Goal: Navigation & Orientation: Understand site structure

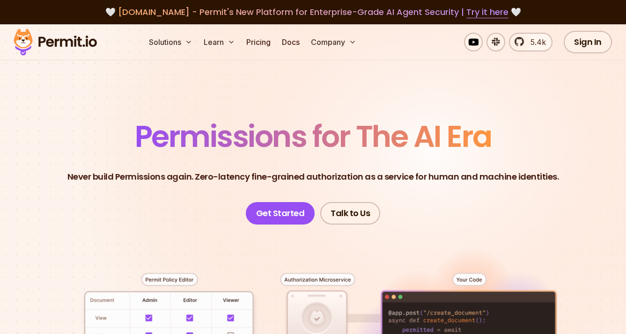
drag, startPoint x: 504, startPoint y: 83, endPoint x: 517, endPoint y: 77, distance: 14.5
click at [504, 83] on section "Permissions for The AI Era Never build Permissions again. Zero-latency fine-gra…" at bounding box center [313, 312] width 626 height 576
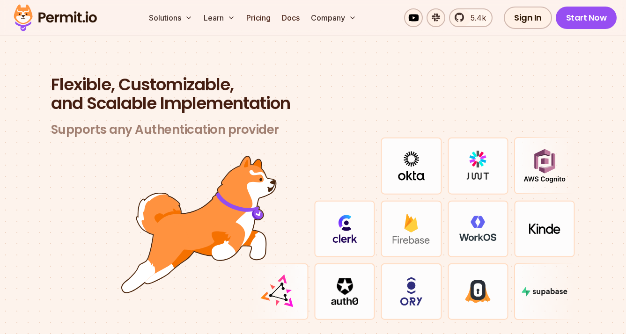
scroll to position [2686, 0]
click at [593, 141] on section "Flexible, Customizable, and Scalable Implementation Supports any Authentication…" at bounding box center [313, 209] width 626 height 358
click at [532, 223] on img at bounding box center [544, 228] width 31 height 10
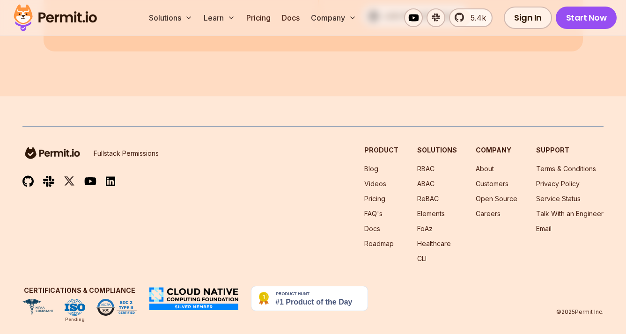
scroll to position [5066, 0]
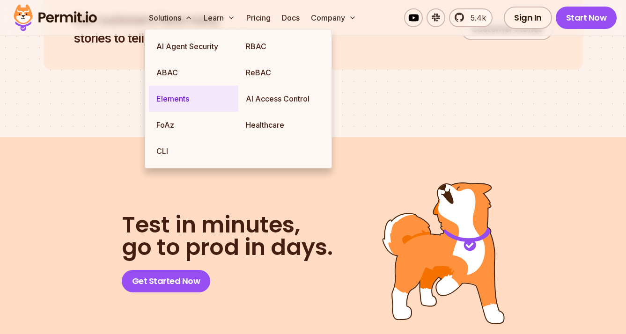
scroll to position [4711, 0]
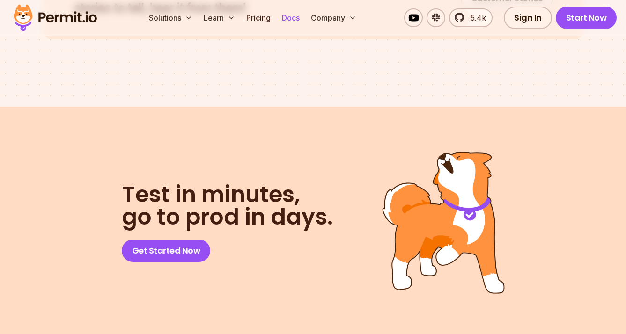
click at [294, 20] on link "Docs" at bounding box center [290, 17] width 25 height 19
click at [508, 27] on div "Sign In Start Now" at bounding box center [560, 18] width 113 height 22
click at [512, 26] on link "Sign In" at bounding box center [528, 18] width 48 height 22
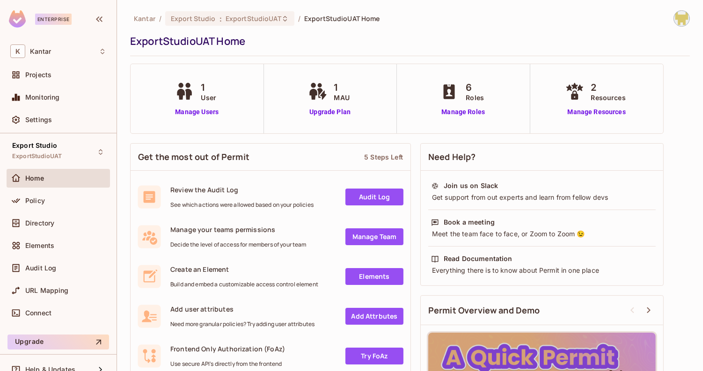
click at [476, 31] on div "Kantar / Export Studio : ExportStudioUAT / ExportStudioUAT Home ExportStudioUAT…" at bounding box center [410, 33] width 560 height 46
click at [433, 54] on div "Kantar / Export Studio : ExportStudioUAT / ExportStudioUAT Home ExportStudioUAT…" at bounding box center [410, 33] width 560 height 46
click at [97, 153] on icon at bounding box center [100, 151] width 7 height 7
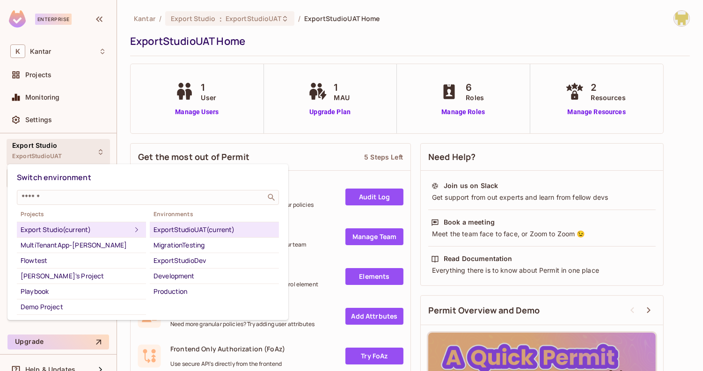
click at [347, 54] on div at bounding box center [351, 185] width 703 height 371
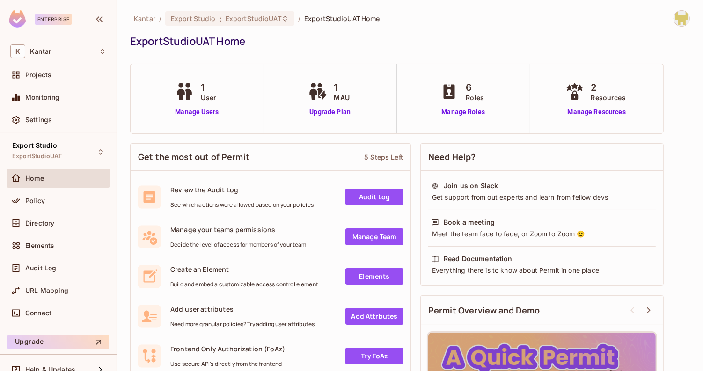
click at [65, 210] on div "Policy" at bounding box center [58, 203] width 103 height 22
click at [66, 207] on div "Policy" at bounding box center [58, 201] width 103 height 19
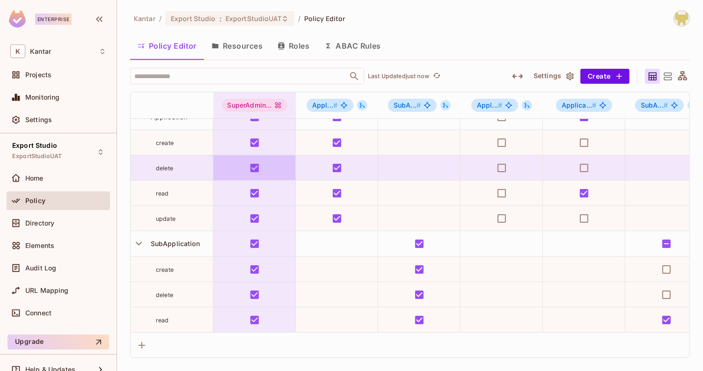
scroll to position [47, 0]
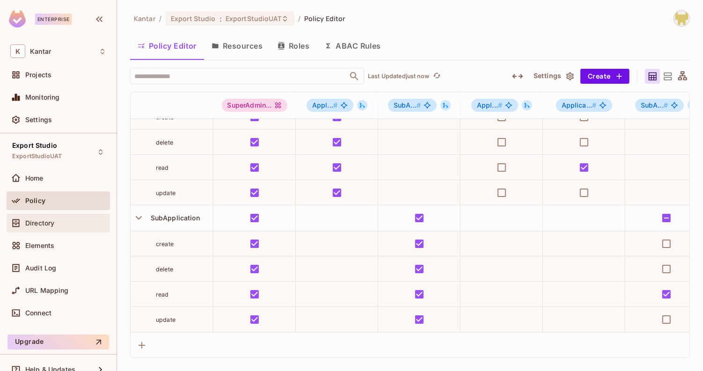
click at [45, 218] on div "Directory" at bounding box center [58, 223] width 96 height 11
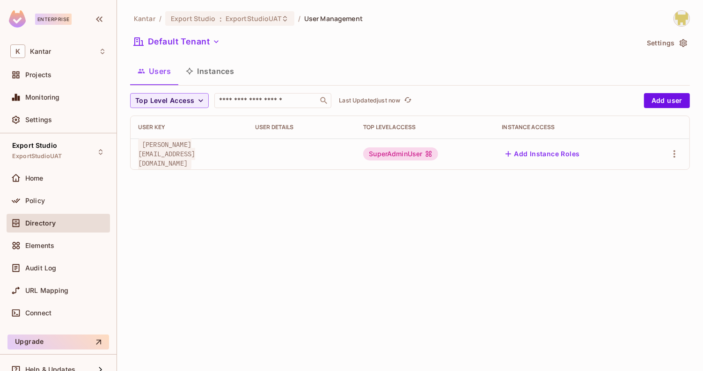
click at [97, 254] on div "Elements" at bounding box center [58, 247] width 103 height 22
click at [218, 80] on button "Instances" at bounding box center [209, 70] width 63 height 23
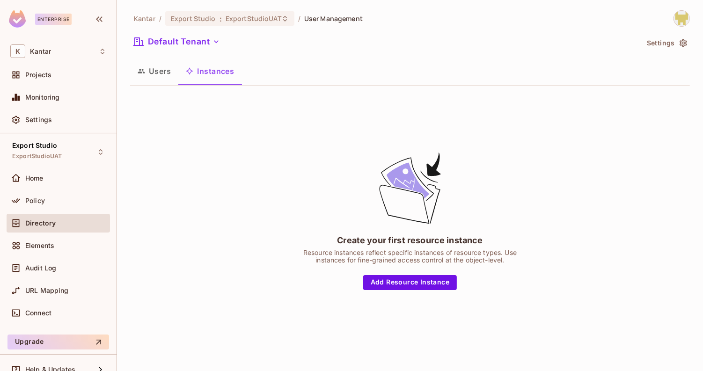
click at [160, 76] on button "Users" at bounding box center [154, 70] width 48 height 23
